Goal: Use online tool/utility: Utilize a website feature to perform a specific function

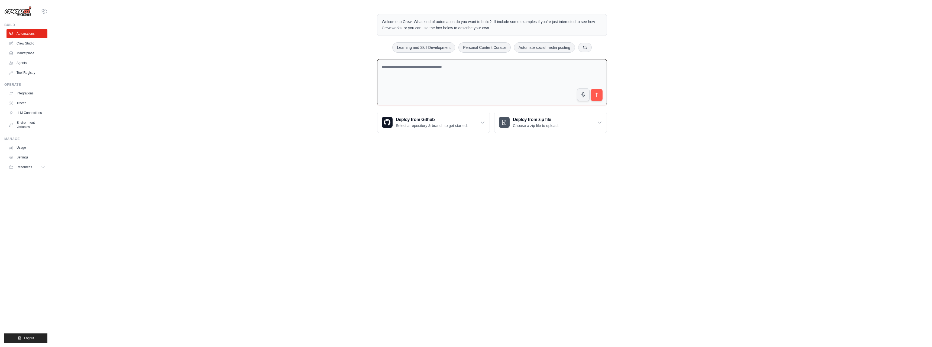
click at [431, 69] on textarea at bounding box center [492, 82] width 230 height 46
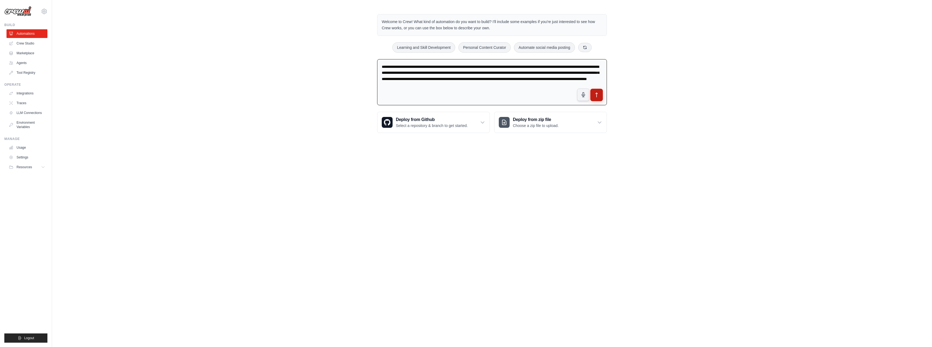
type textarea "**********"
click at [596, 95] on icon "submit" at bounding box center [597, 95] width 6 height 6
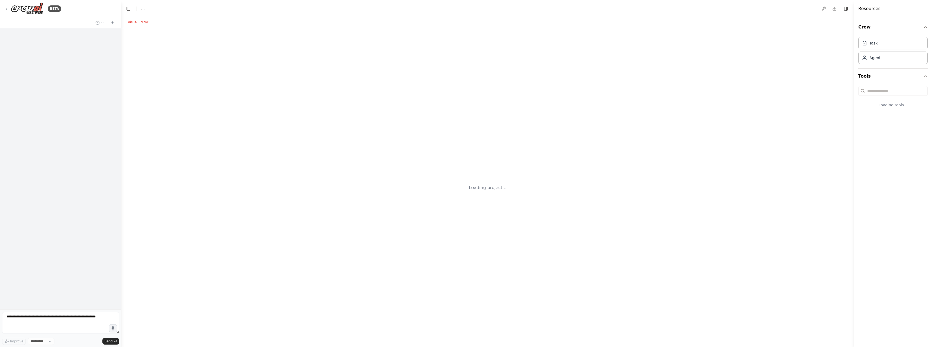
select select "****"
